Goal: Information Seeking & Learning: Learn about a topic

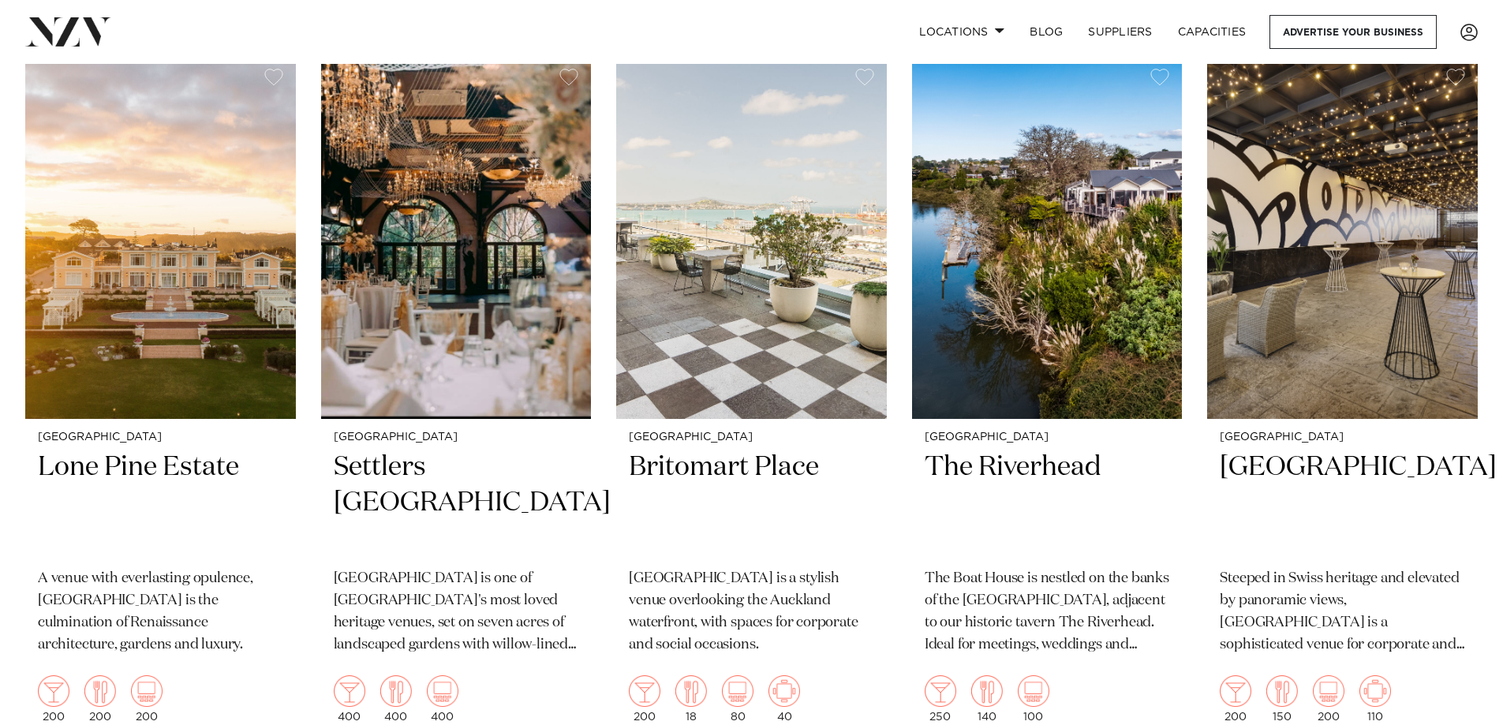
scroll to position [395, 0]
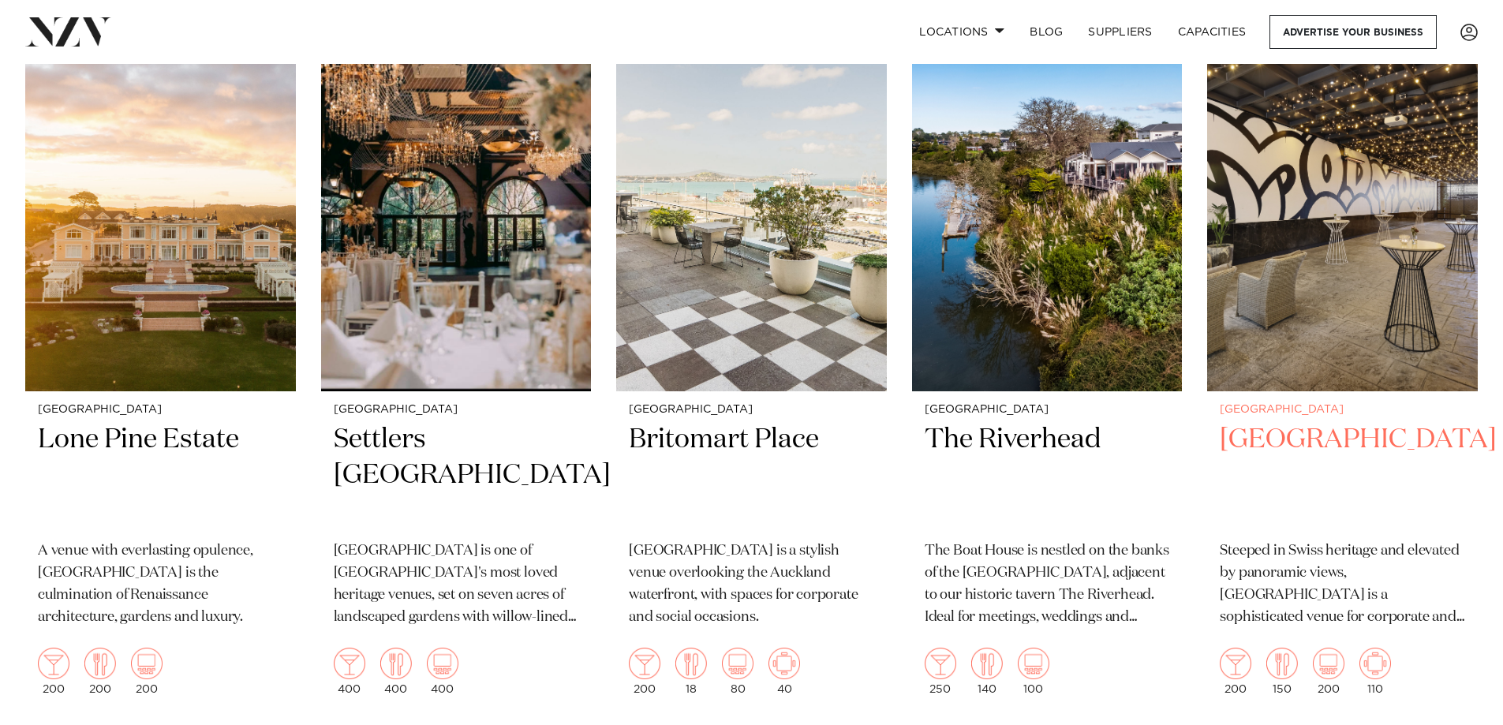
click at [1283, 459] on h2 "Movenpick Hotel Auckland" at bounding box center [1342, 475] width 245 height 107
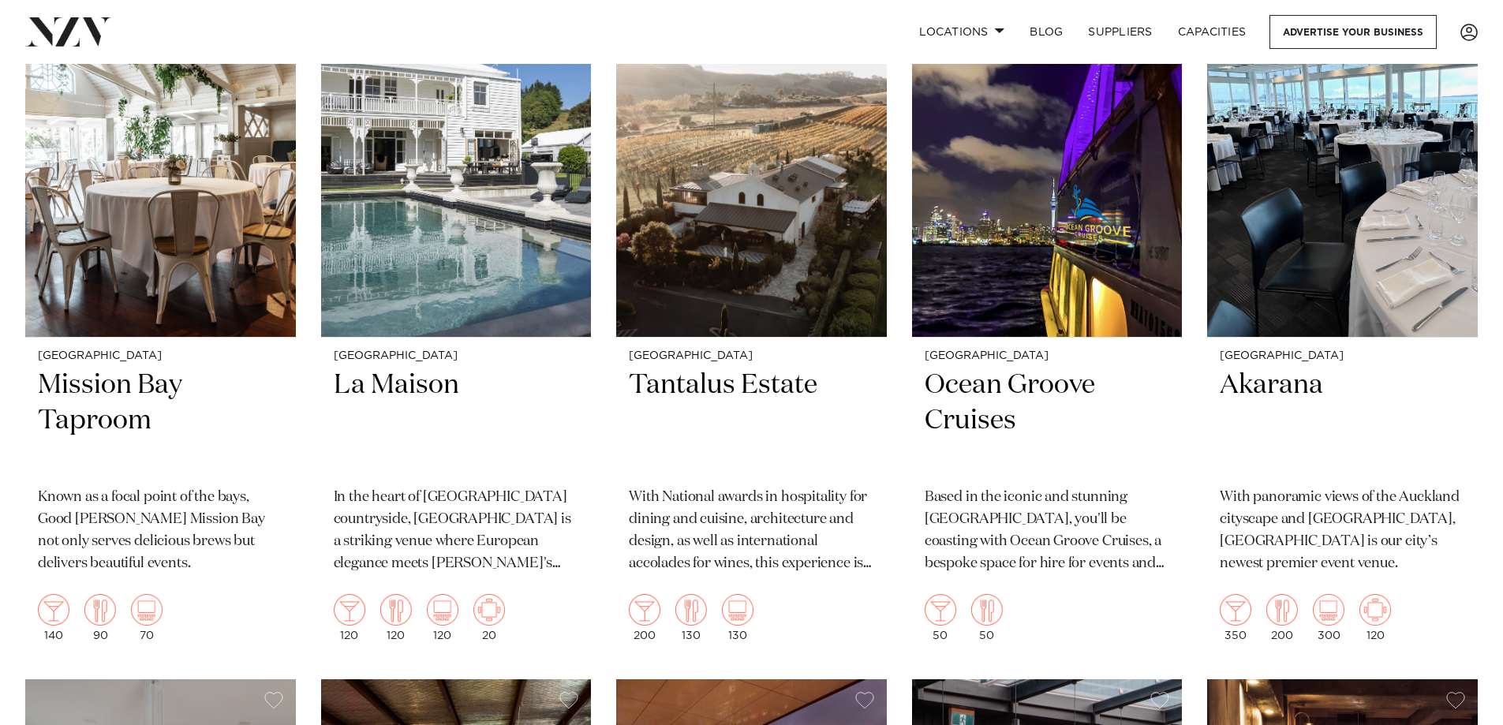
scroll to position [6827, 0]
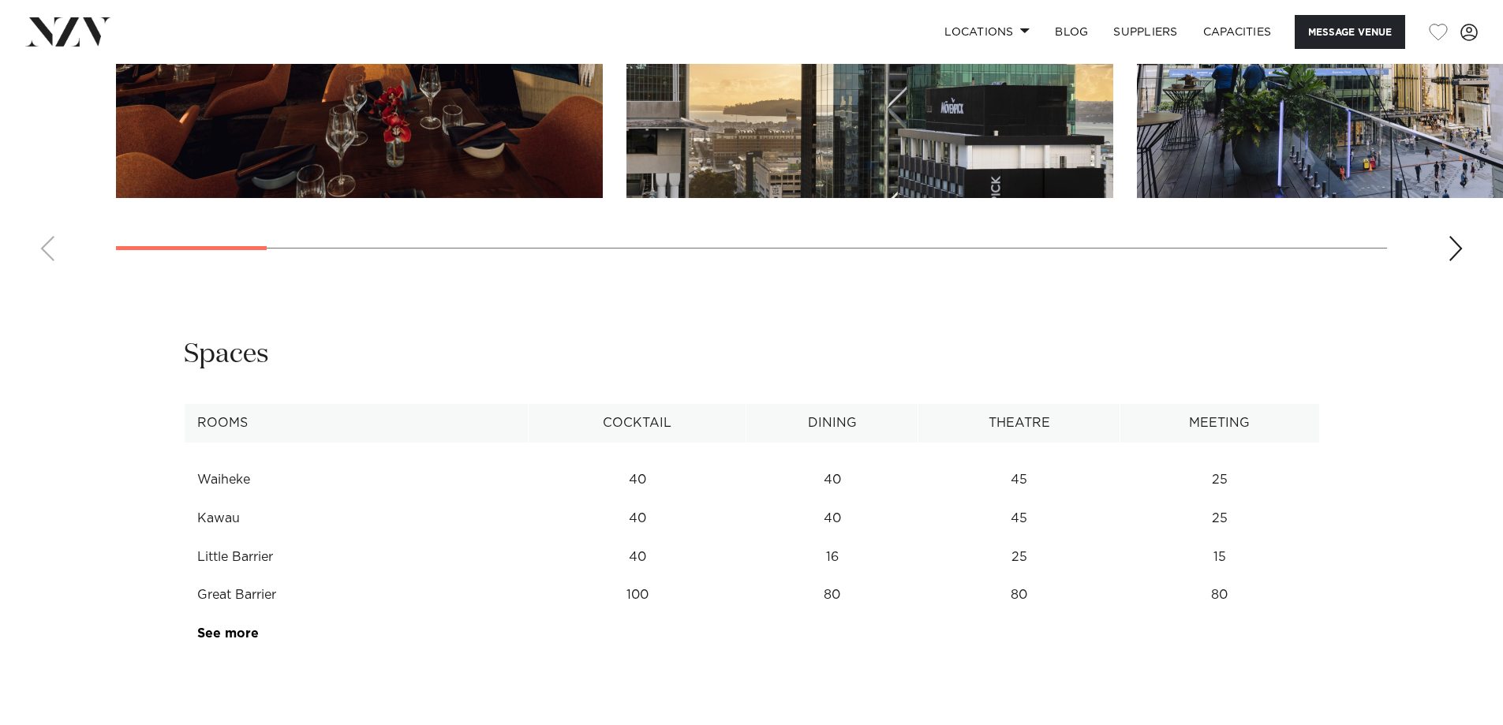
scroll to position [2052, 0]
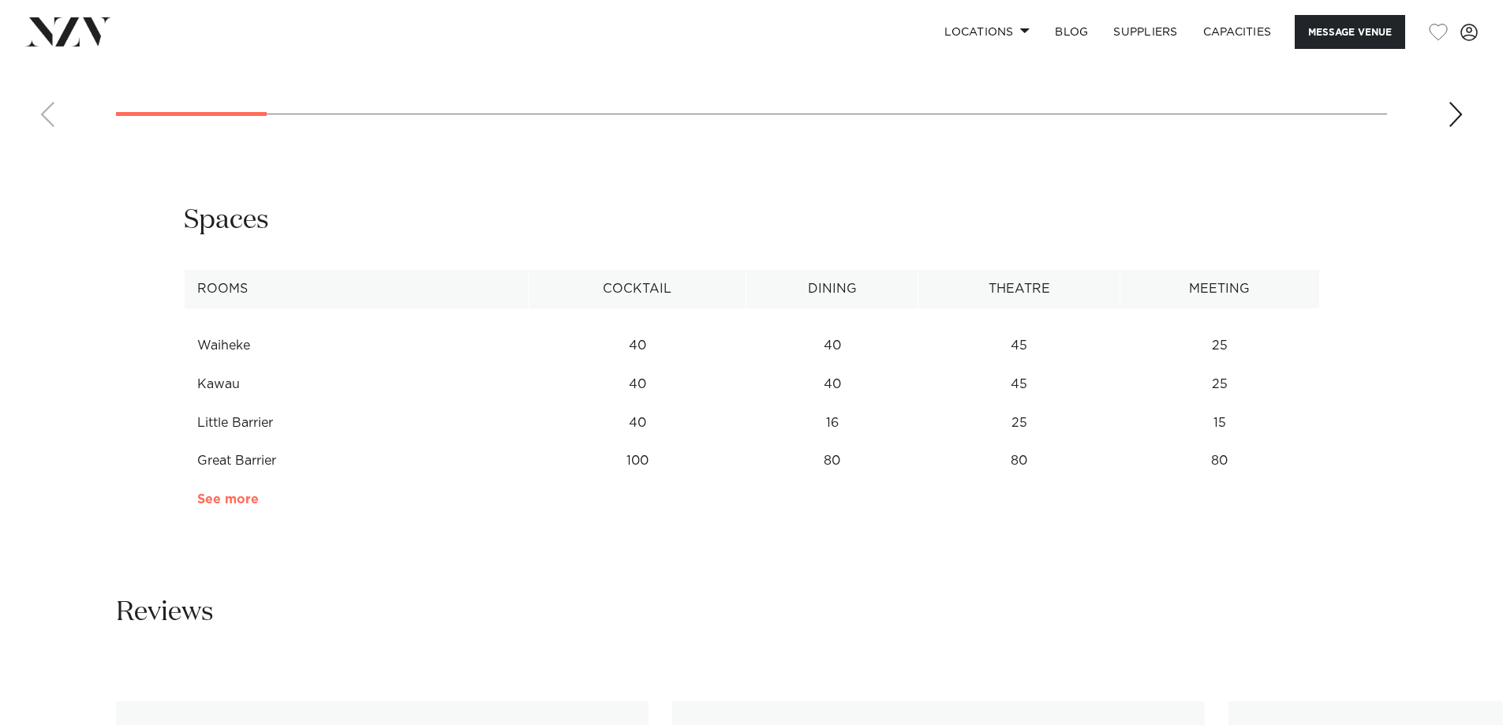
click at [223, 494] on link "See more" at bounding box center [258, 499] width 123 height 13
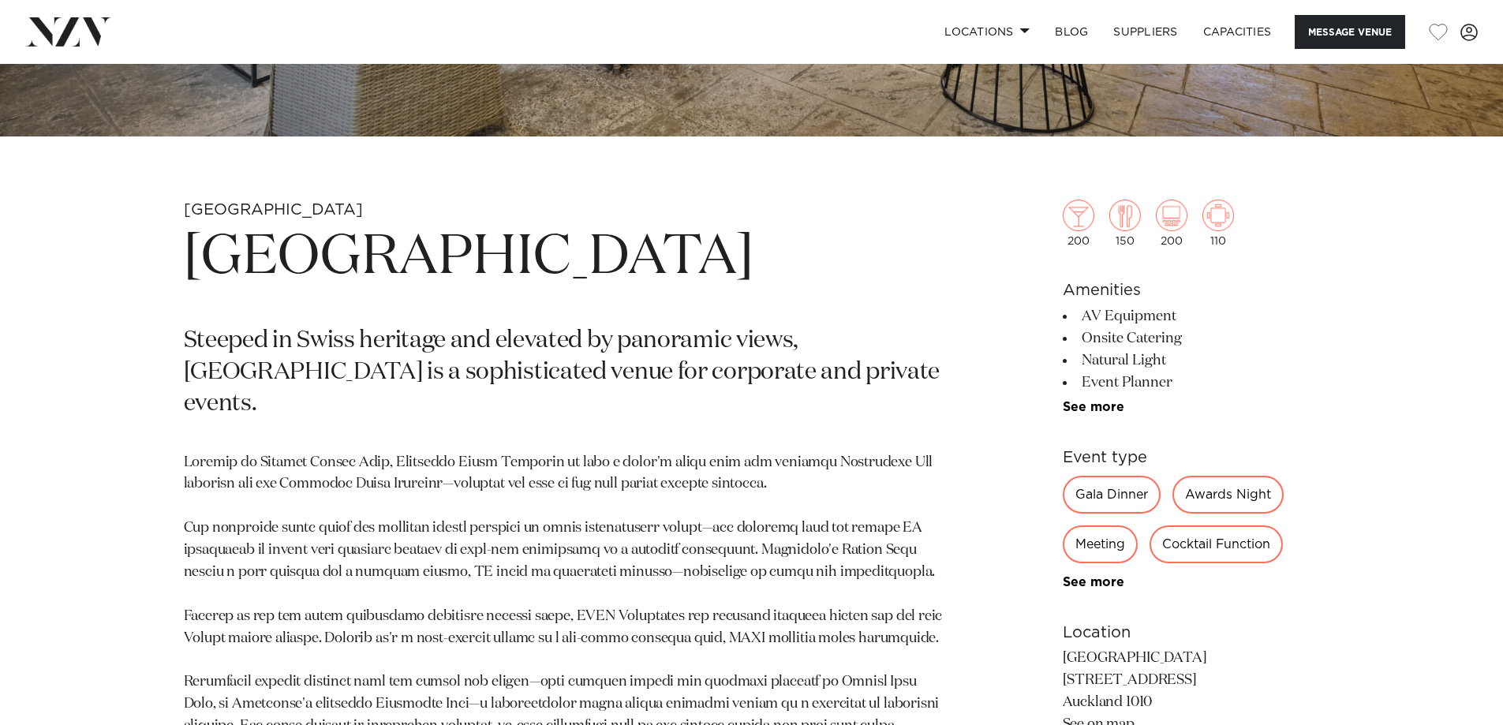
scroll to position [631, 0]
click at [1092, 582] on link "See more" at bounding box center [1124, 583] width 123 height 13
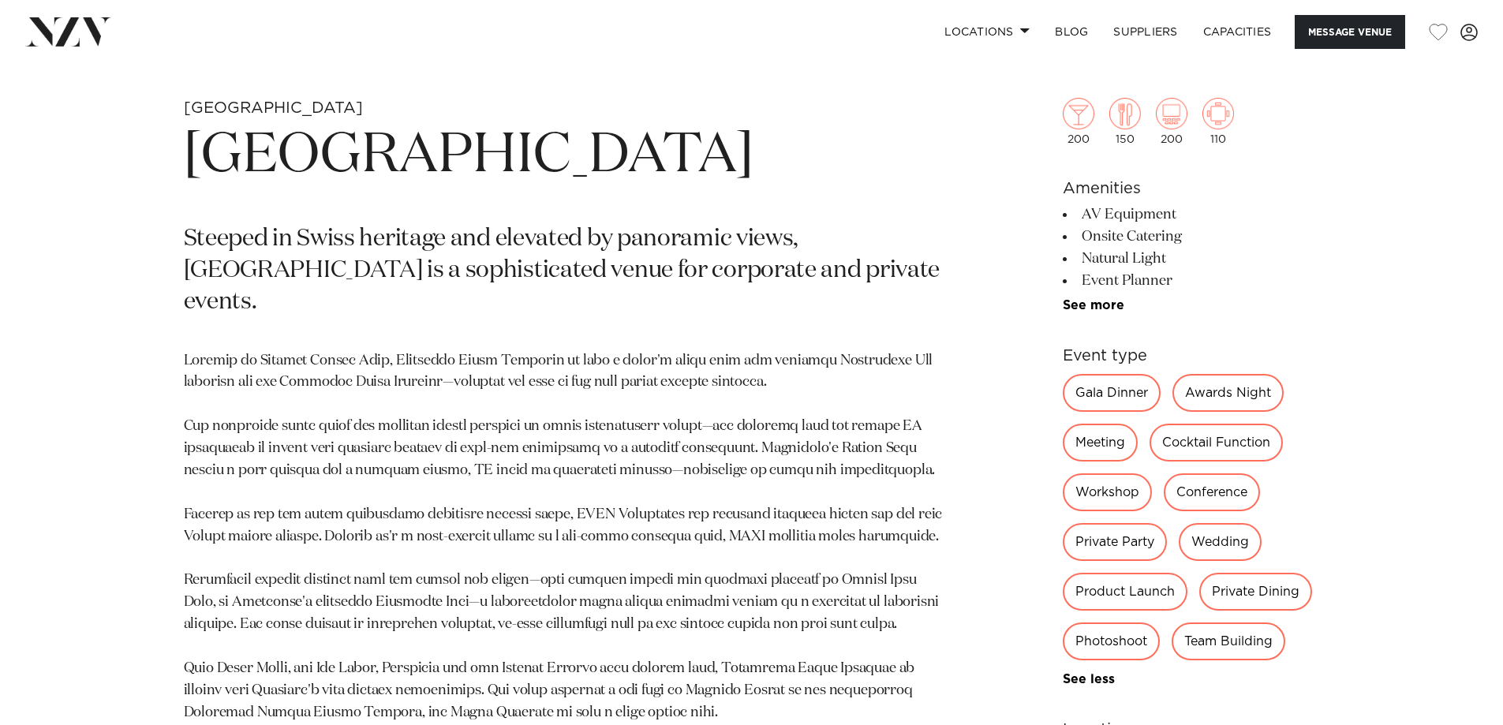
scroll to position [789, 0]
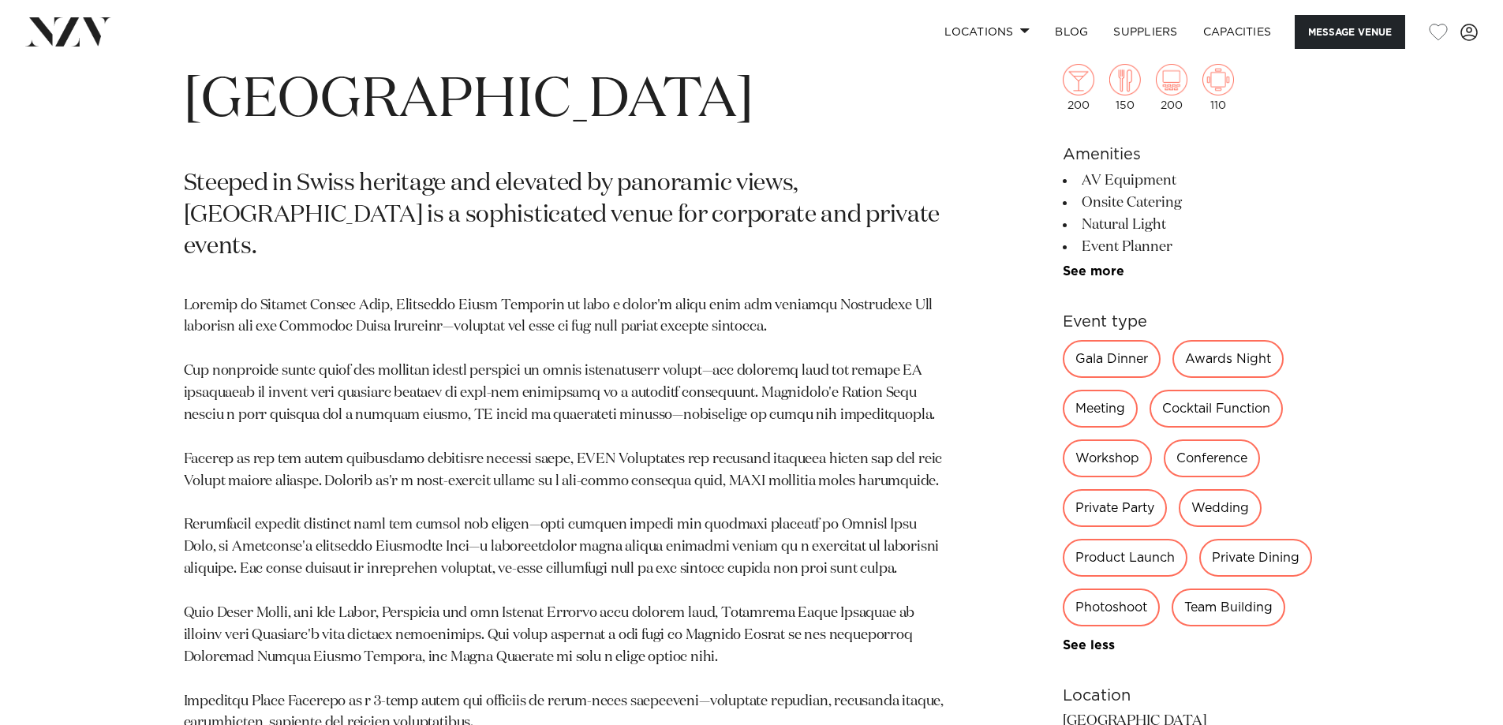
click at [1216, 410] on div "Cocktail Function" at bounding box center [1216, 409] width 133 height 38
